Goal: Task Accomplishment & Management: Complete application form

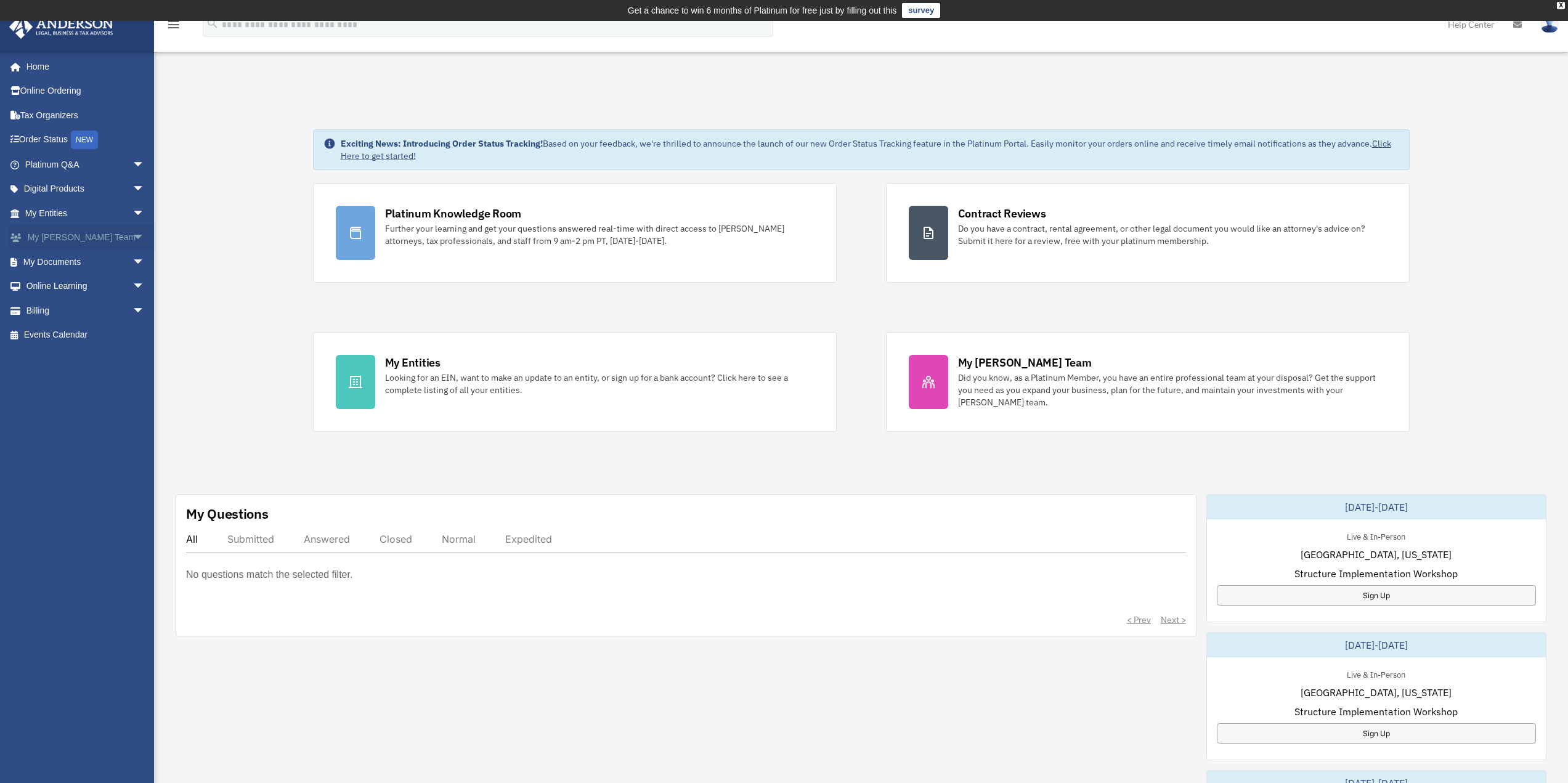
click at [29, 245] on link "My Anderson Team arrow_drop_down" at bounding box center [86, 237] width 155 height 25
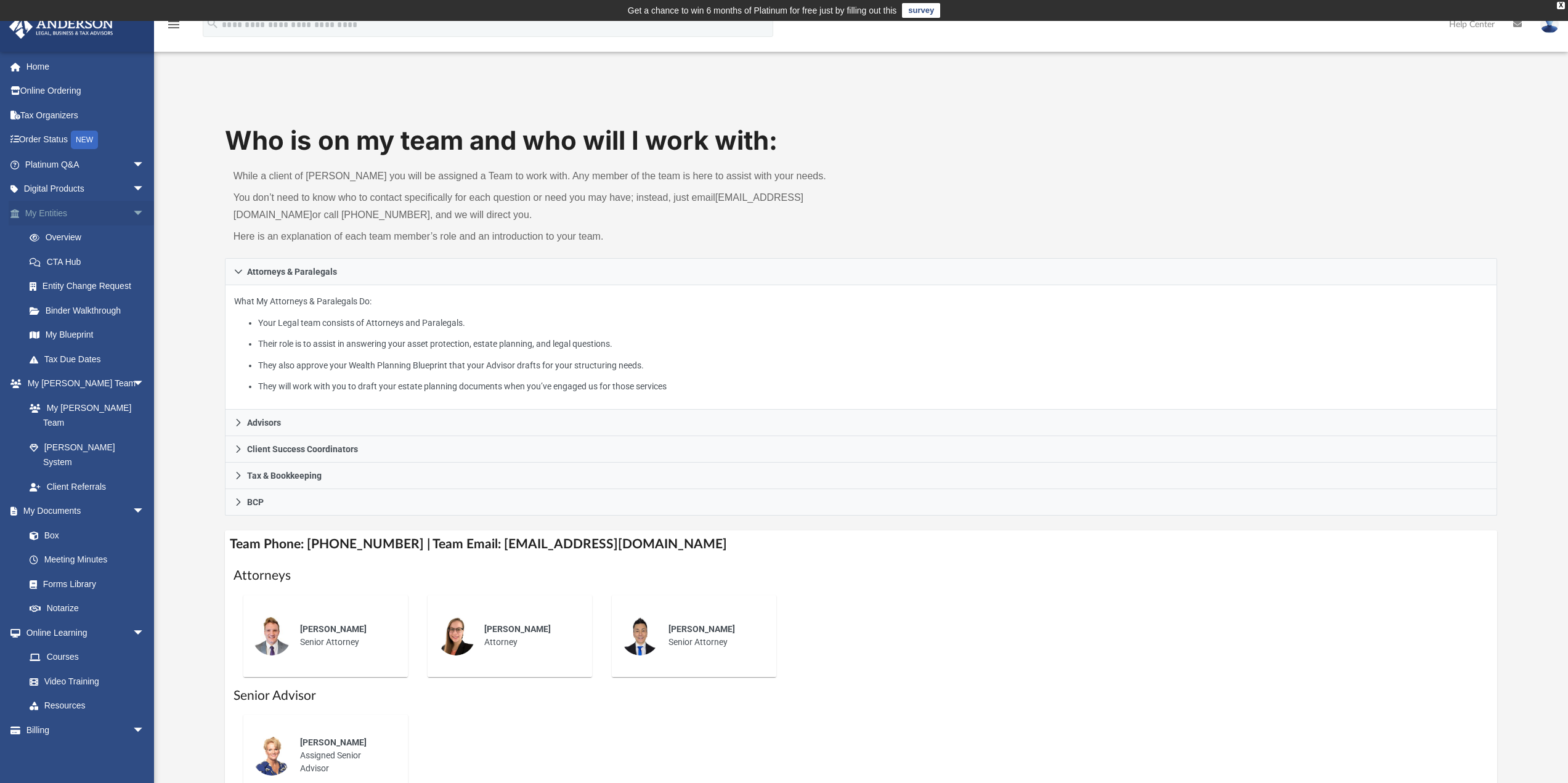
click at [34, 213] on link "My Entities arrow_drop_down" at bounding box center [86, 213] width 155 height 25
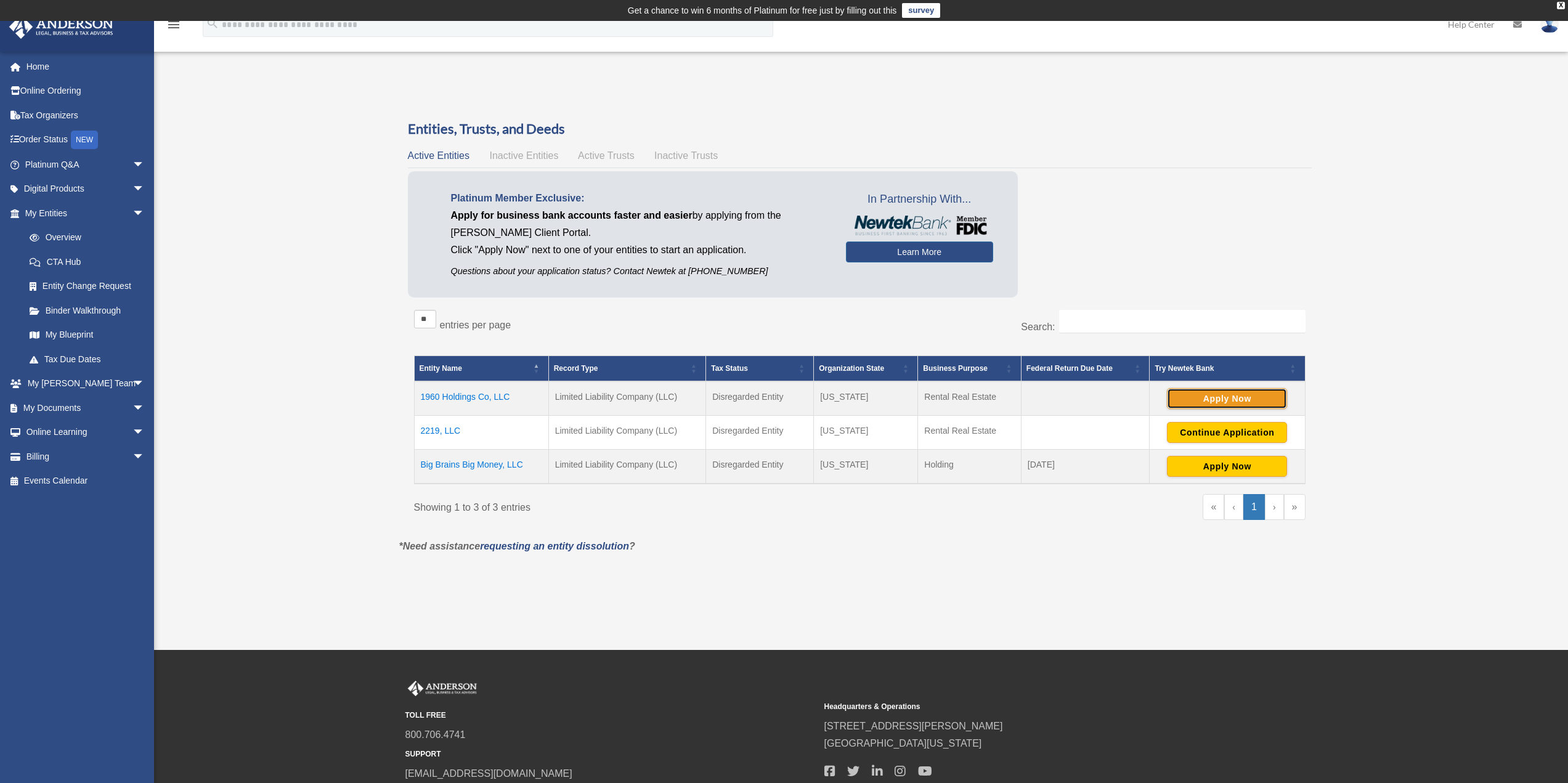
click at [1232, 393] on button "Apply Now" at bounding box center [1226, 399] width 120 height 21
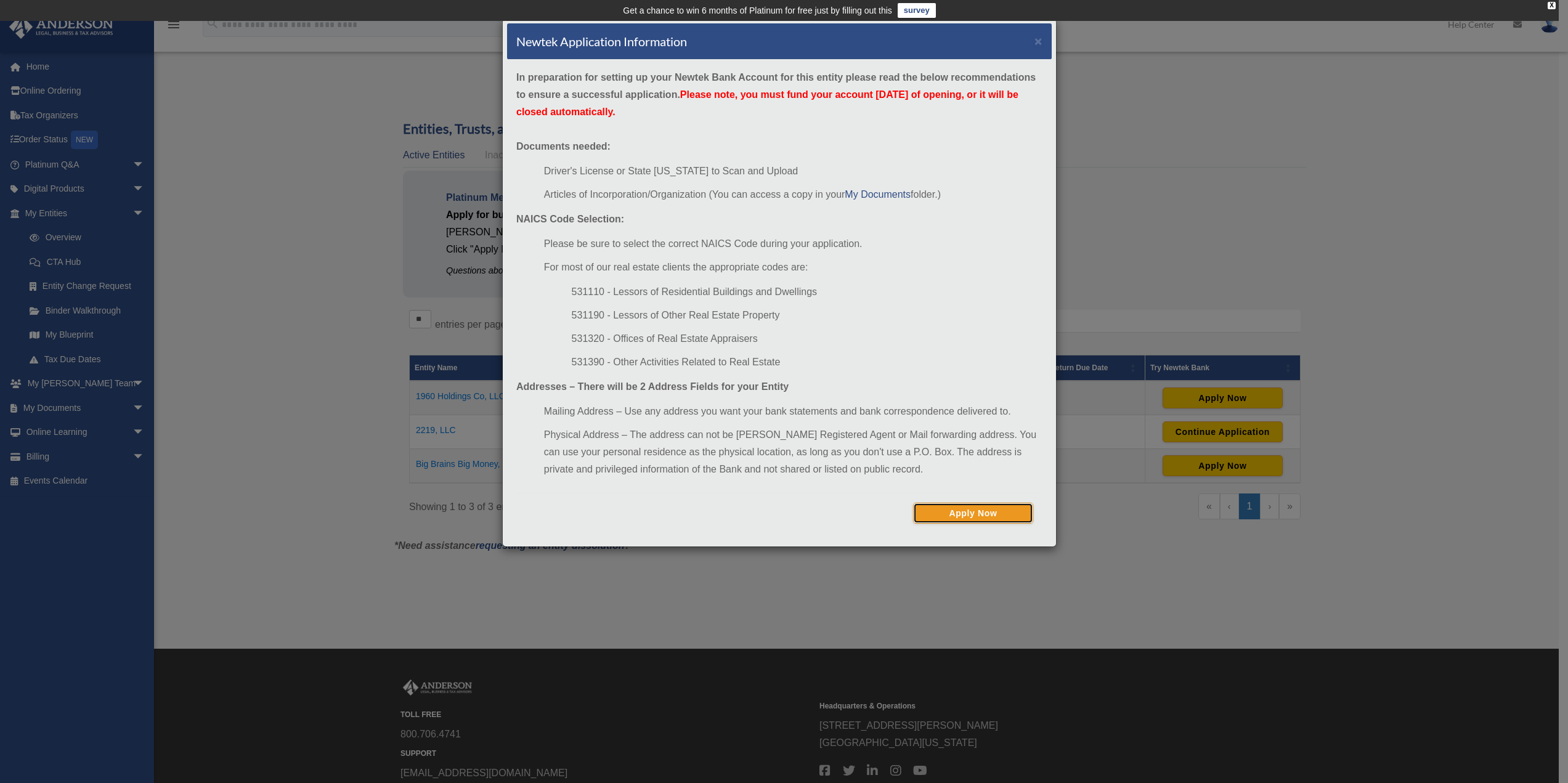
click at [961, 511] on button "Apply Now" at bounding box center [972, 513] width 120 height 21
